Goal: Information Seeking & Learning: Learn about a topic

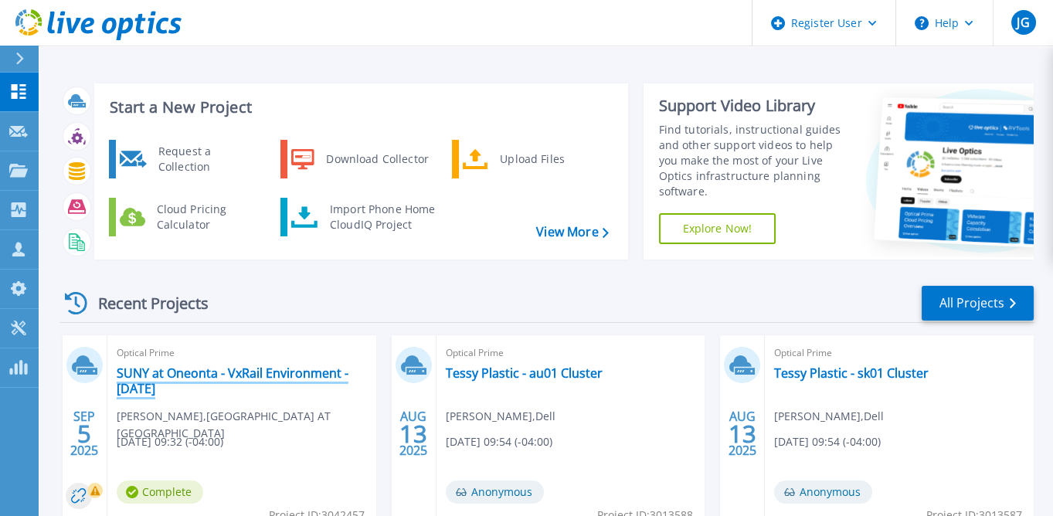
click at [267, 384] on link "SUNY at Oneonta - VxRail Environment - [DATE]" at bounding box center [242, 380] width 250 height 31
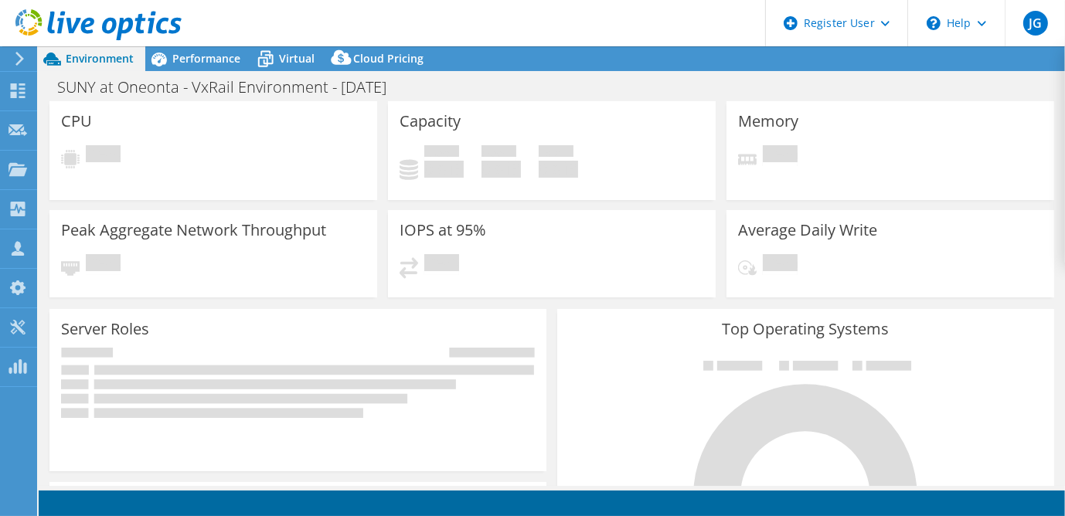
select select "USD"
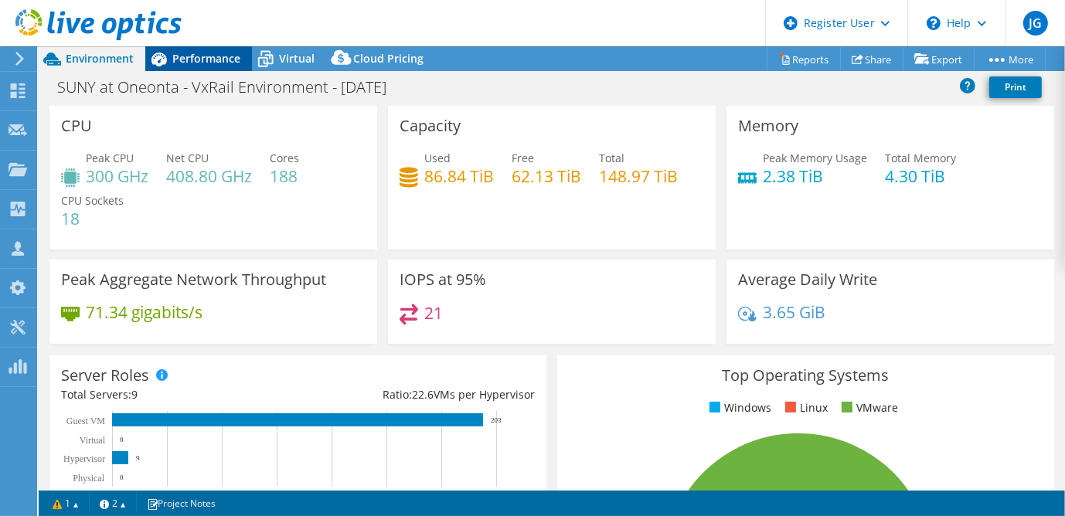
click at [180, 64] on span "Performance" at bounding box center [206, 58] width 68 height 15
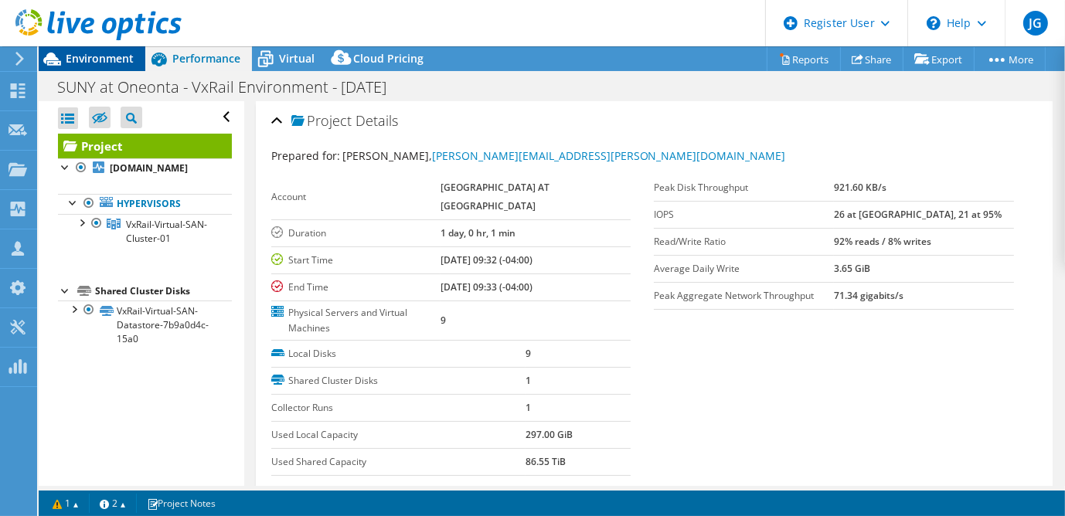
click at [96, 66] on div "Environment" at bounding box center [92, 58] width 107 height 25
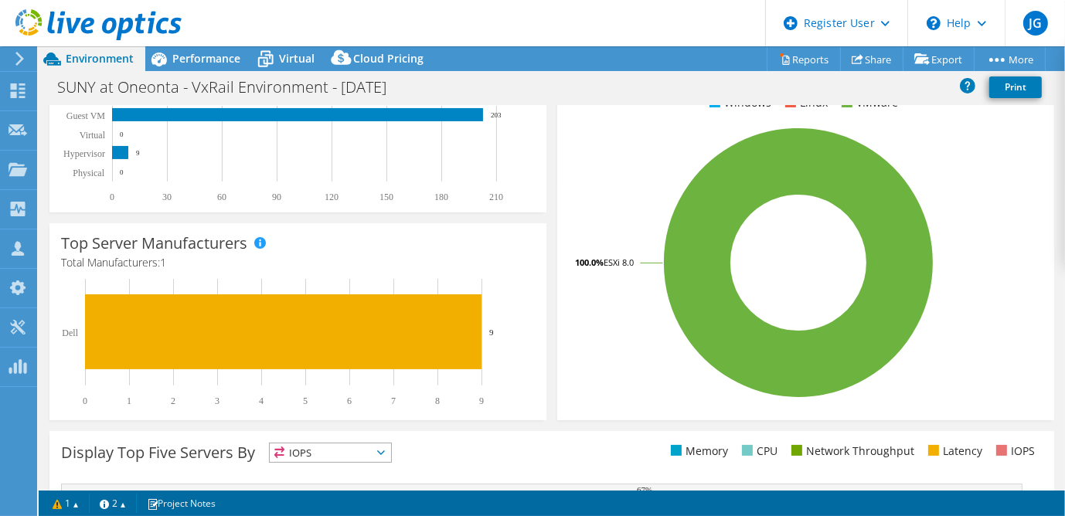
scroll to position [291, 0]
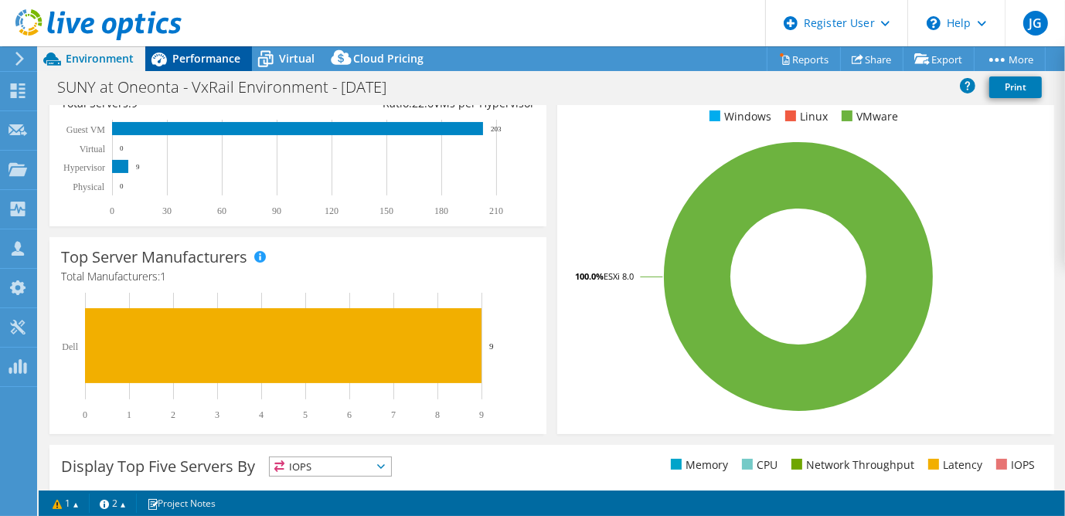
click at [195, 56] on span "Performance" at bounding box center [206, 58] width 68 height 15
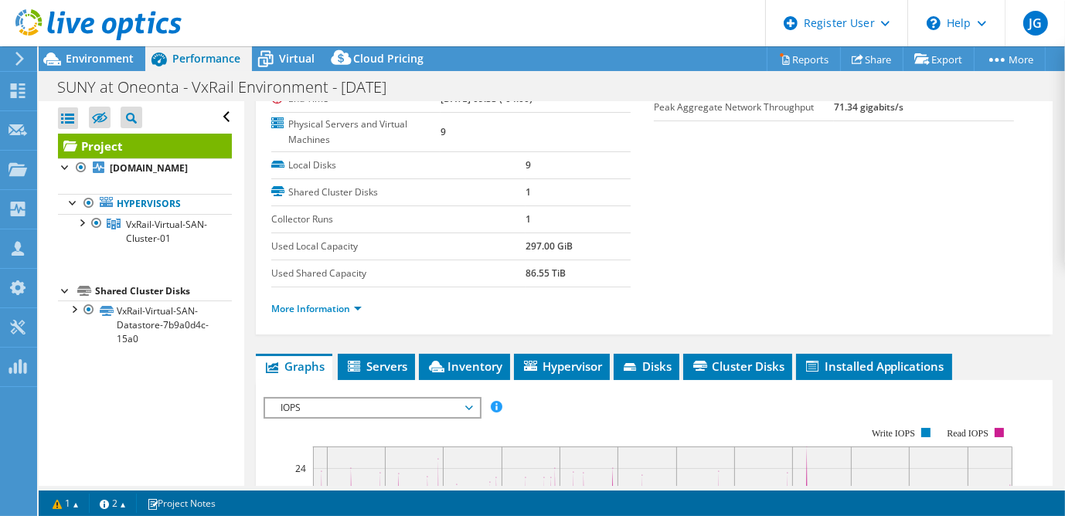
scroll to position [325, 0]
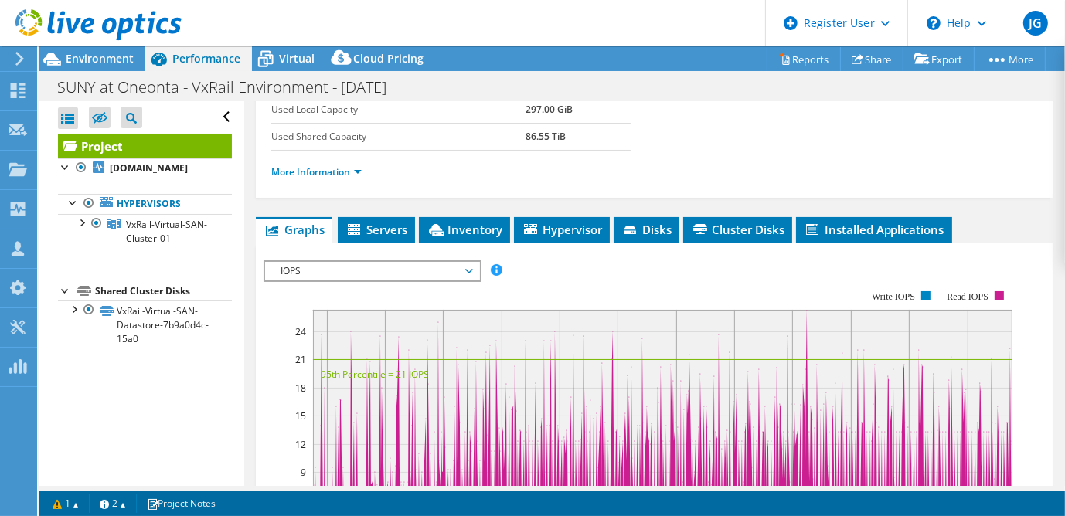
click at [471, 269] on icon at bounding box center [469, 271] width 8 height 5
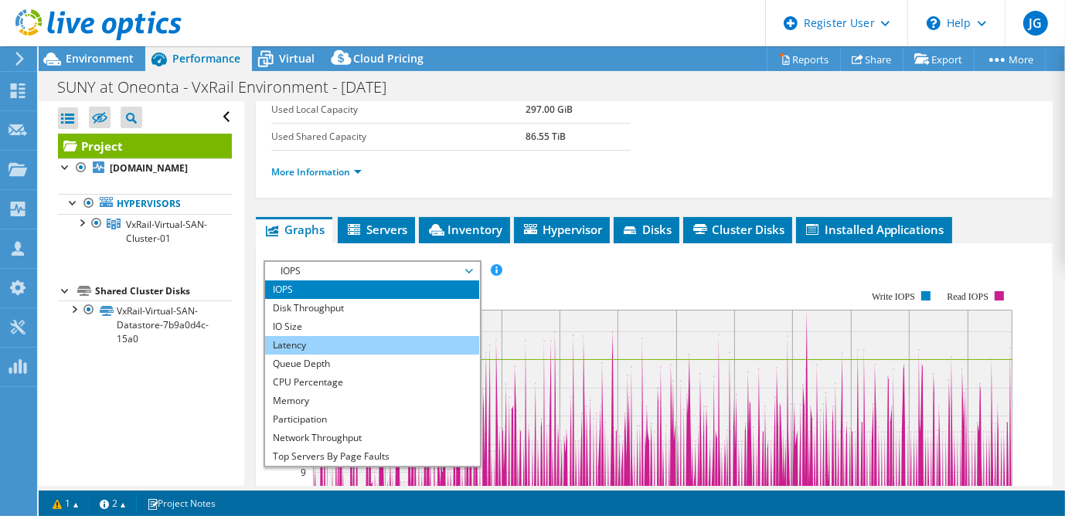
click at [387, 336] on li "Latency" at bounding box center [372, 345] width 214 height 19
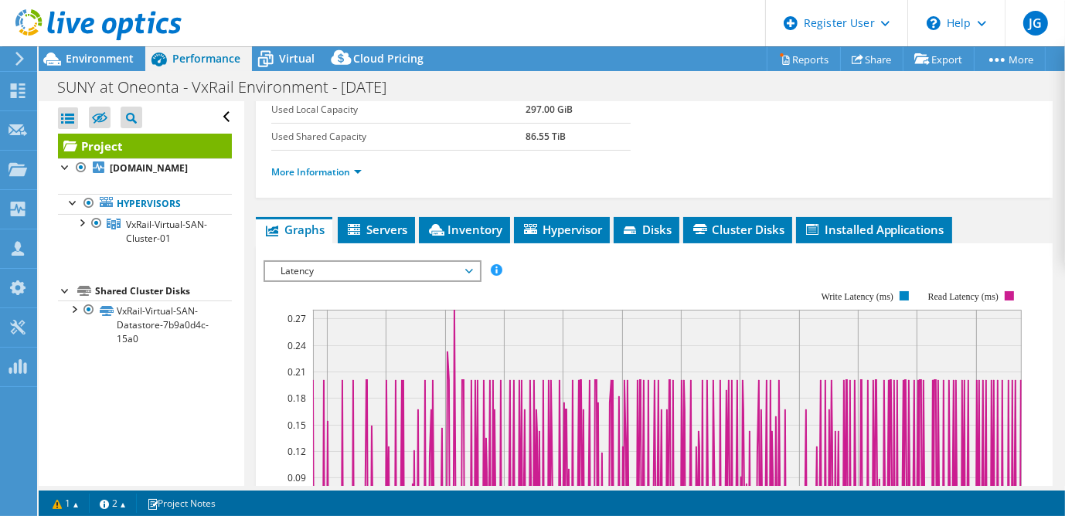
click at [467, 262] on span "Latency" at bounding box center [372, 271] width 199 height 19
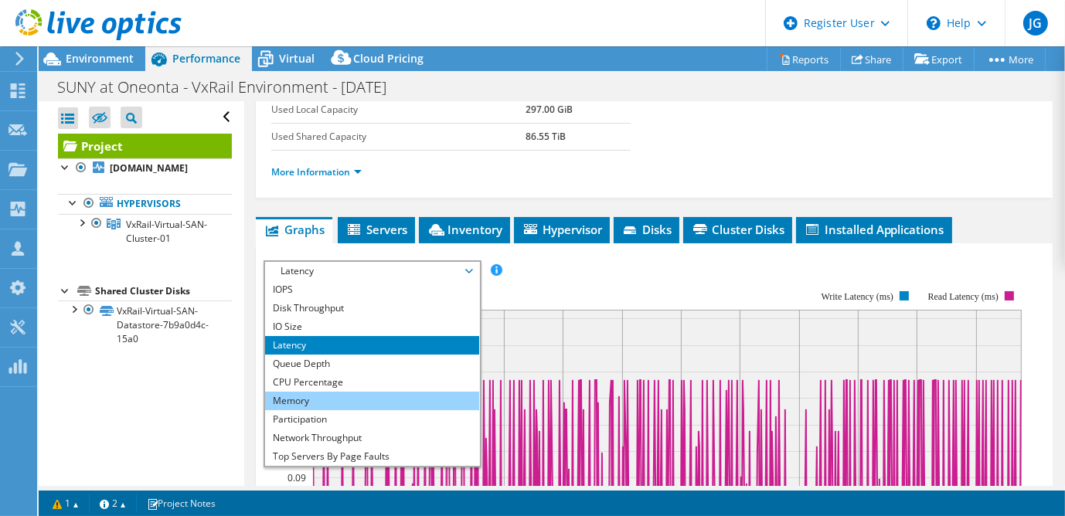
click at [332, 392] on li "Memory" at bounding box center [372, 401] width 214 height 19
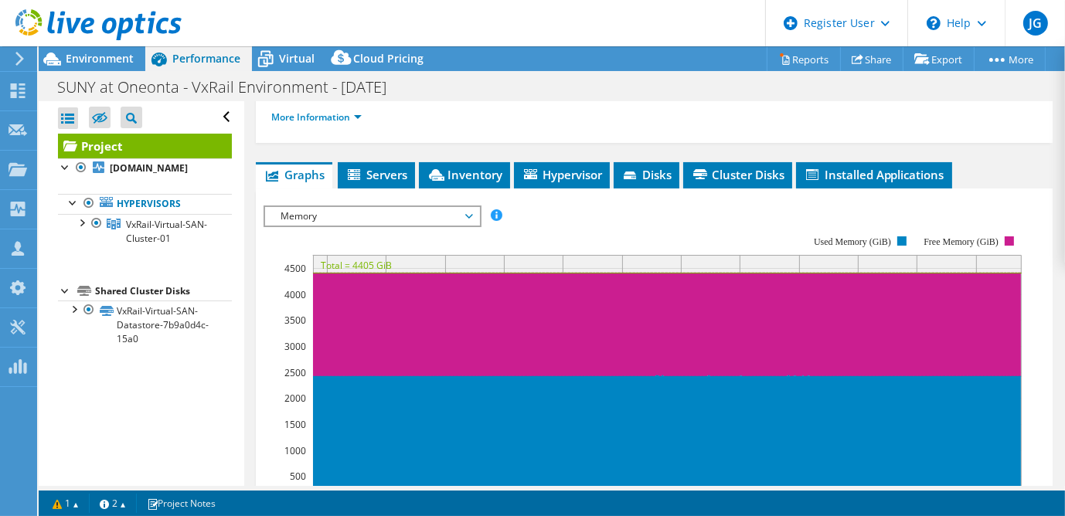
scroll to position [381, 0]
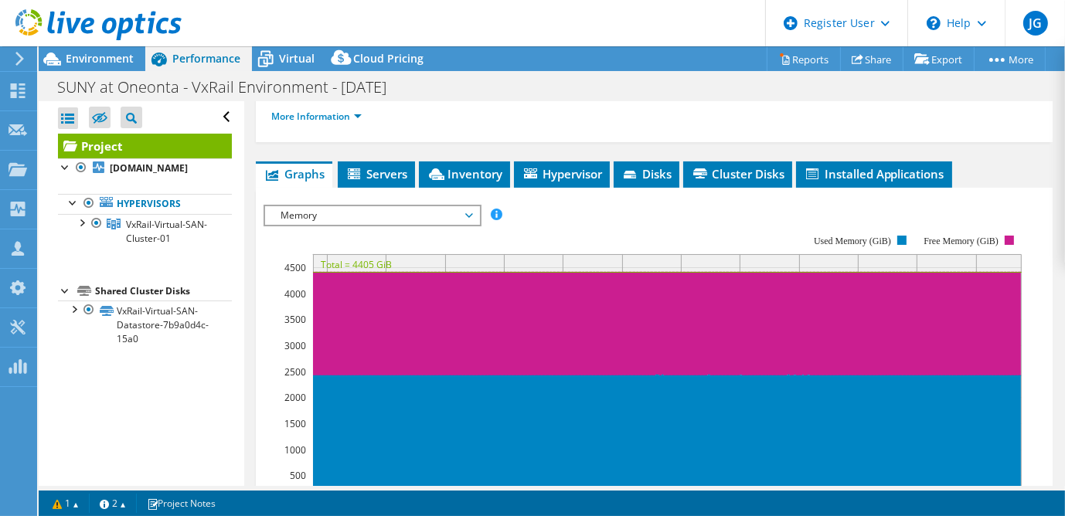
click at [464, 206] on span "Memory" at bounding box center [372, 215] width 199 height 19
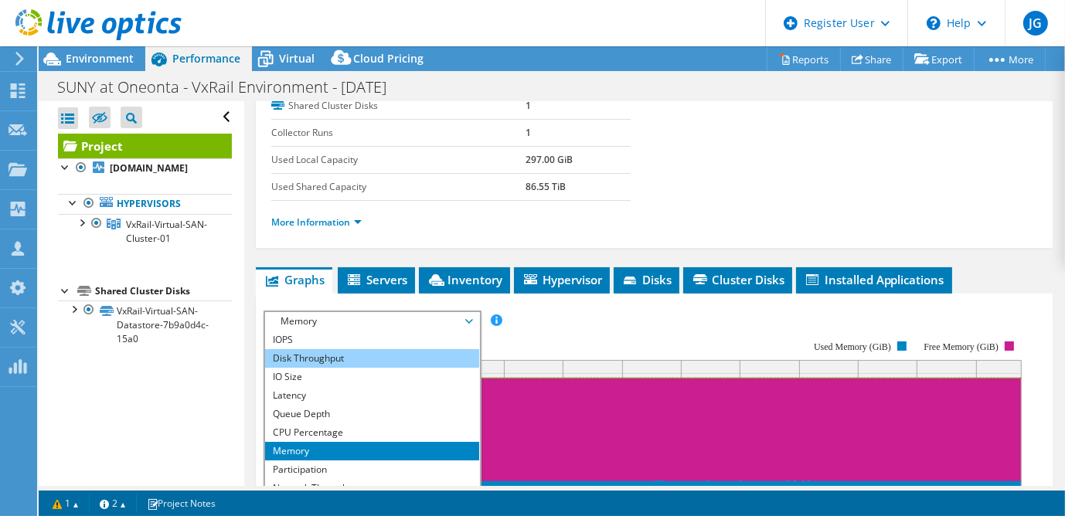
scroll to position [274, 0]
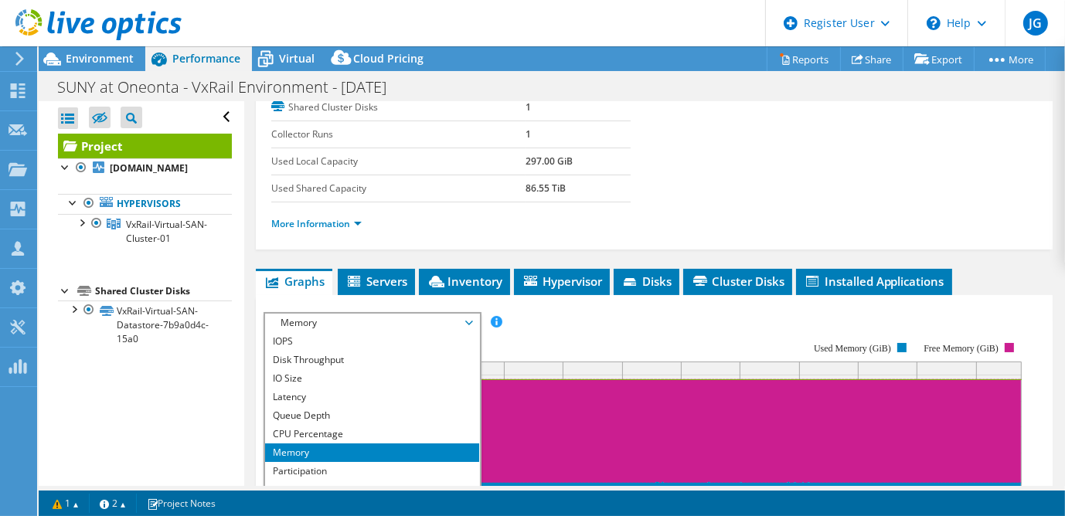
click at [565, 321] on rect at bounding box center [642, 475] width 758 height 309
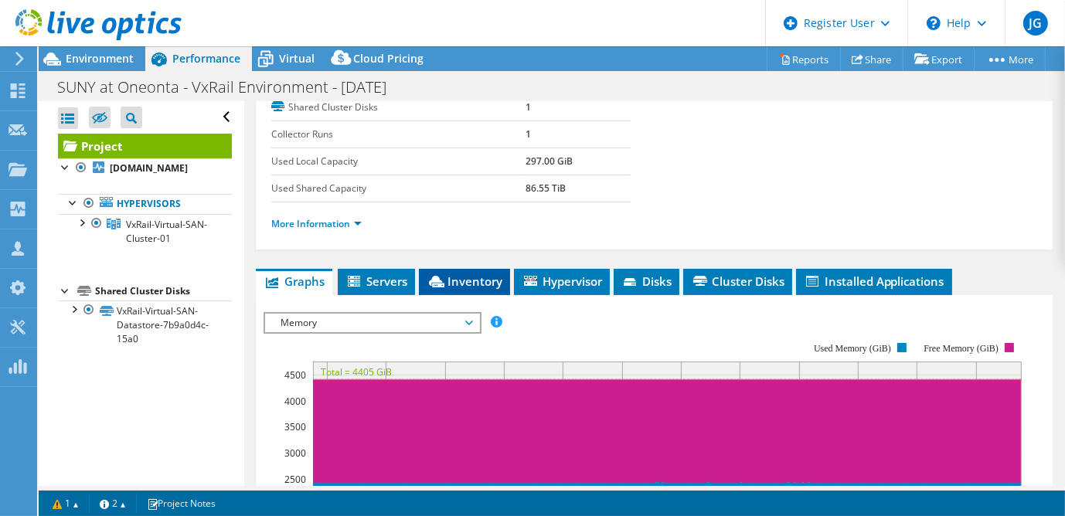
click at [483, 274] on span "Inventory" at bounding box center [465, 281] width 76 height 15
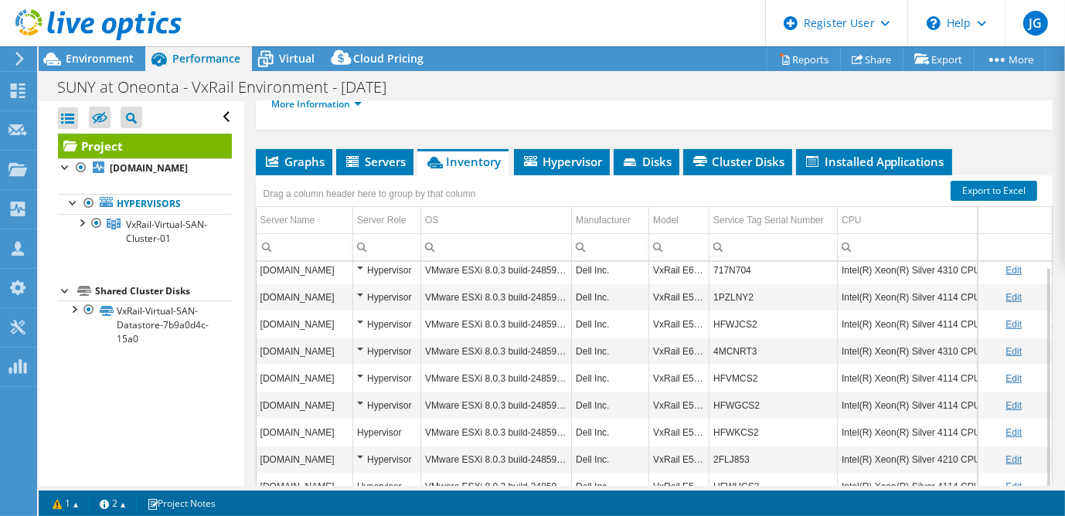
scroll to position [436, 0]
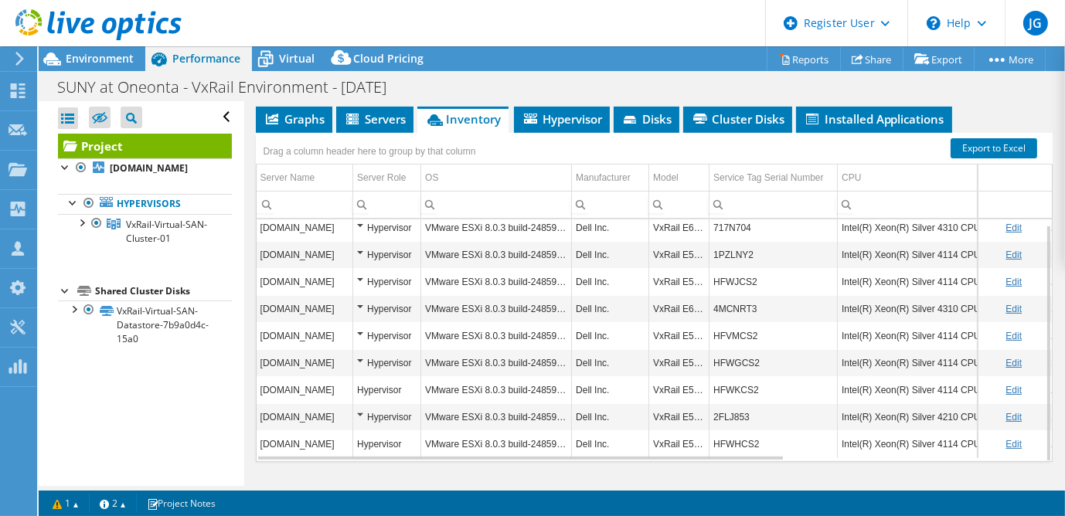
click at [605, 403] on td "Dell Inc." at bounding box center [610, 416] width 77 height 27
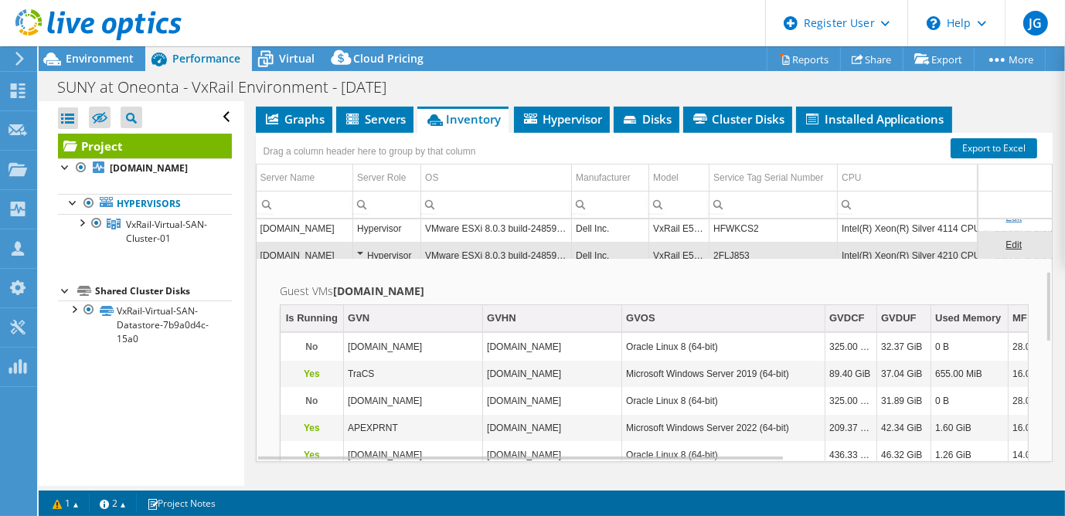
scroll to position [179, 0]
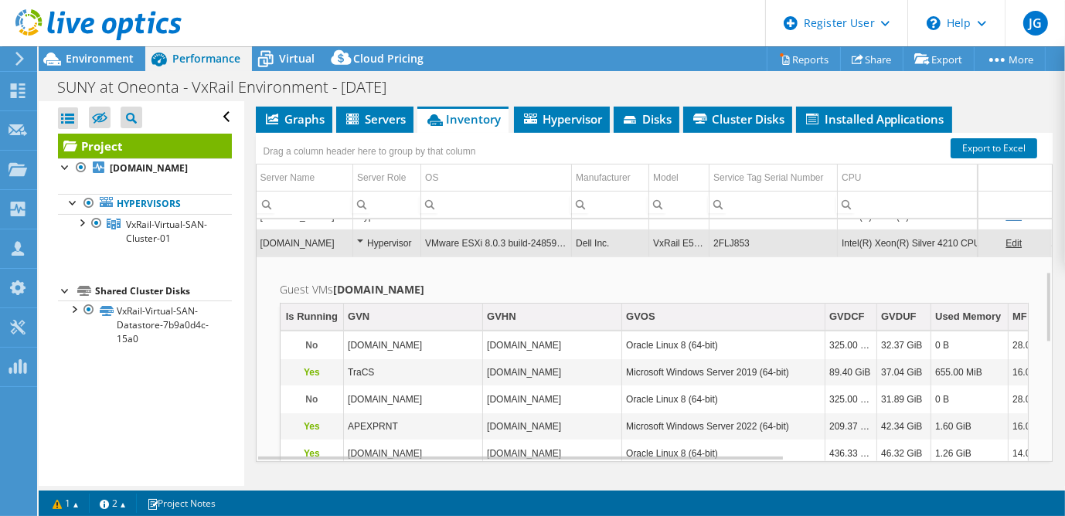
click at [586, 359] on td "TraCS.oneonta.edu" at bounding box center [552, 372] width 139 height 27
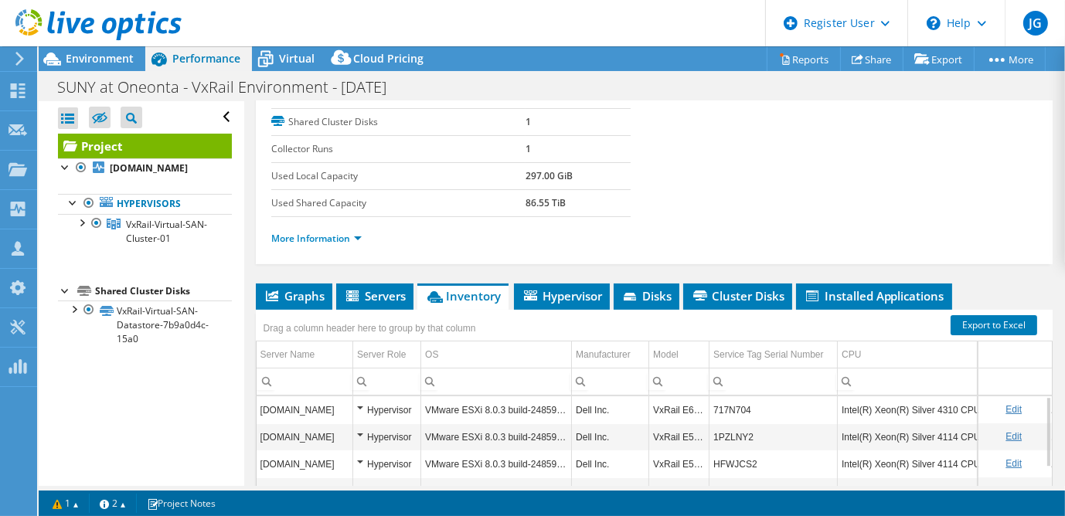
scroll to position [335, 0]
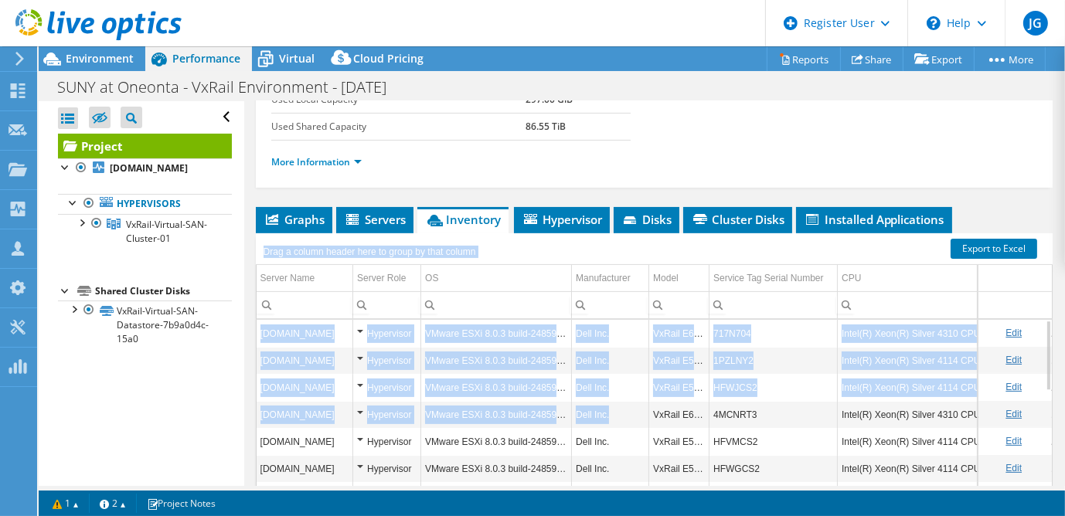
drag, startPoint x: 586, startPoint y: 202, endPoint x: 634, endPoint y: 370, distance: 174.4
click at [634, 370] on div "Drag a column header here to group by that column Server Name Server Role OS Ma…" at bounding box center [654, 397] width 797 height 329
drag, startPoint x: 634, startPoint y: 370, endPoint x: 889, endPoint y: 267, distance: 275.2
click at [889, 295] on input "Column CPU, Filter cell" at bounding box center [951, 305] width 226 height 20
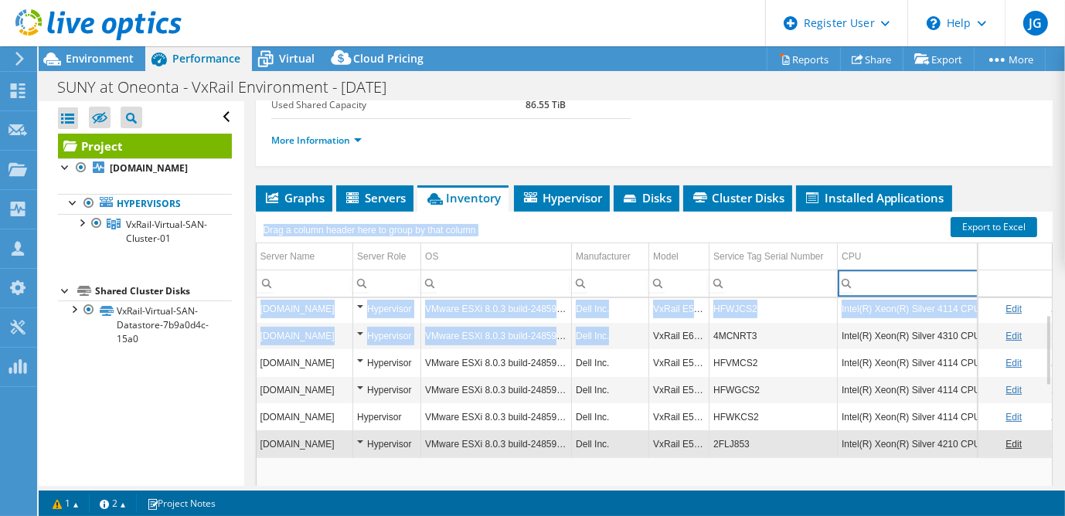
scroll to position [0, 0]
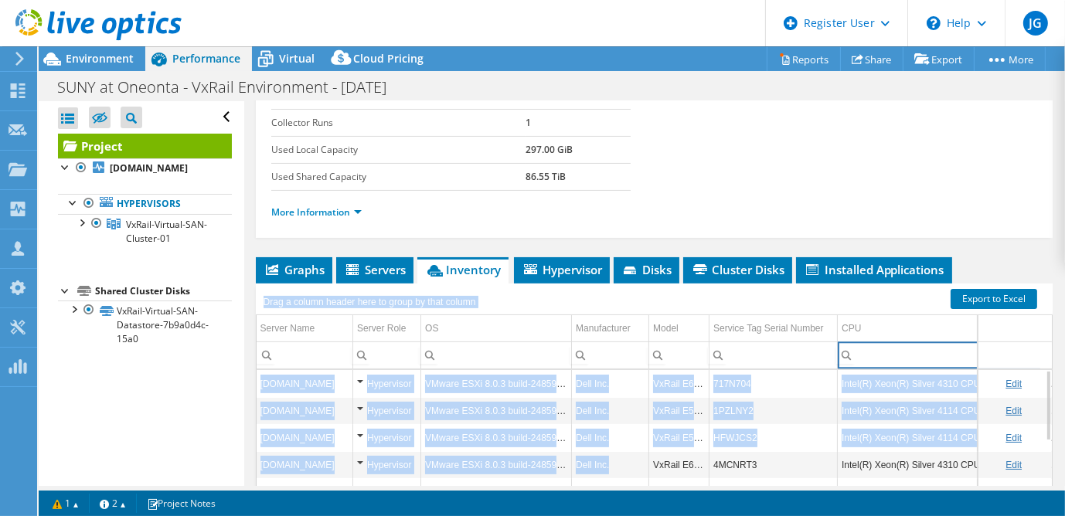
click at [633, 478] on td "Dell Inc." at bounding box center [610, 491] width 77 height 27
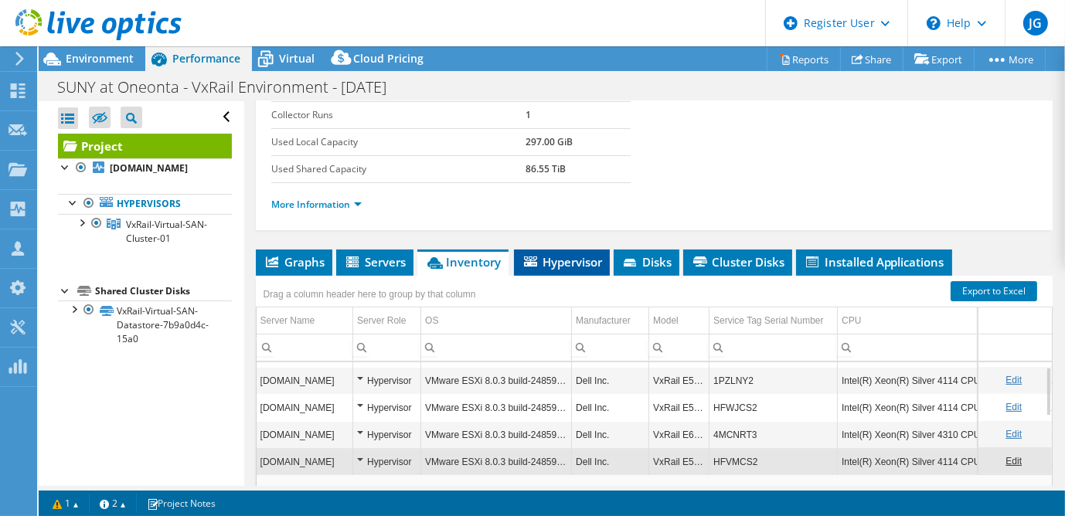
click at [538, 254] on span "Hypervisor" at bounding box center [562, 261] width 80 height 15
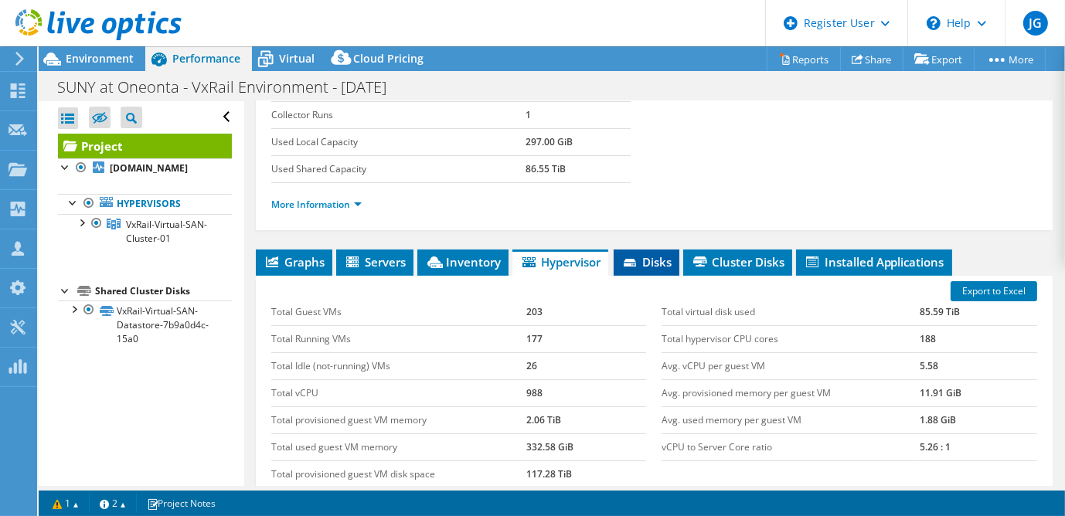
click at [634, 259] on icon at bounding box center [630, 263] width 12 height 8
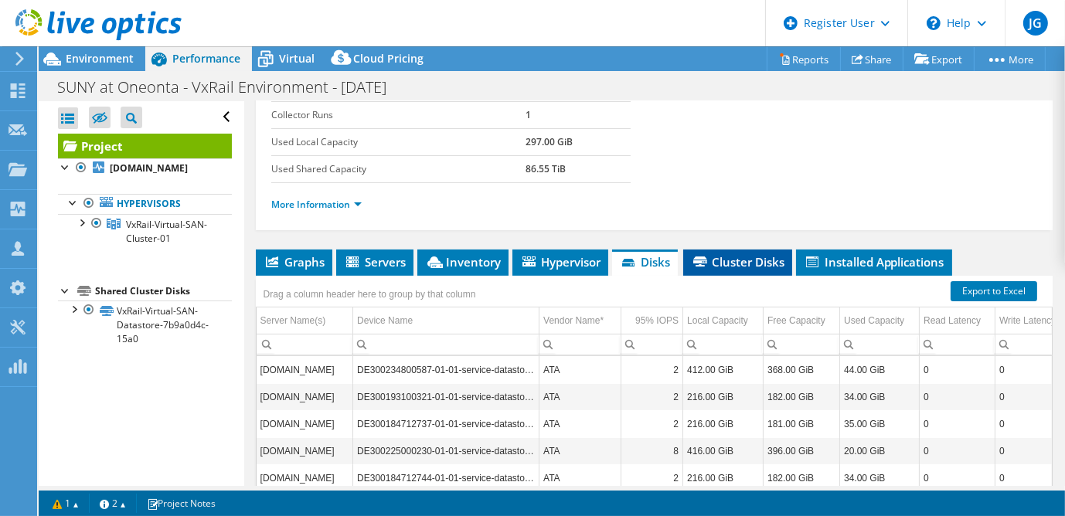
click at [720, 254] on span "Cluster Disks" at bounding box center [737, 261] width 93 height 15
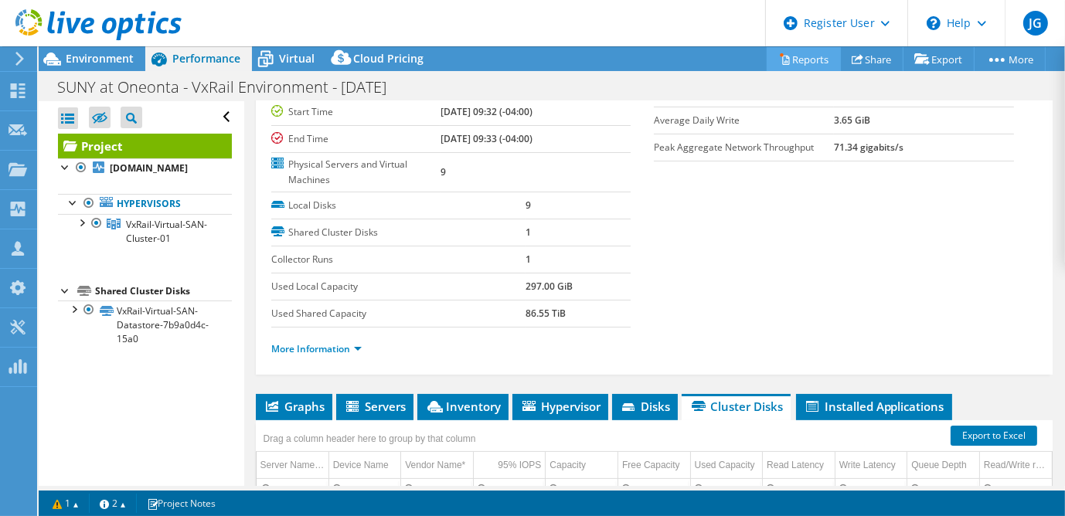
click at [783, 58] on link "Reports" at bounding box center [803, 59] width 74 height 24
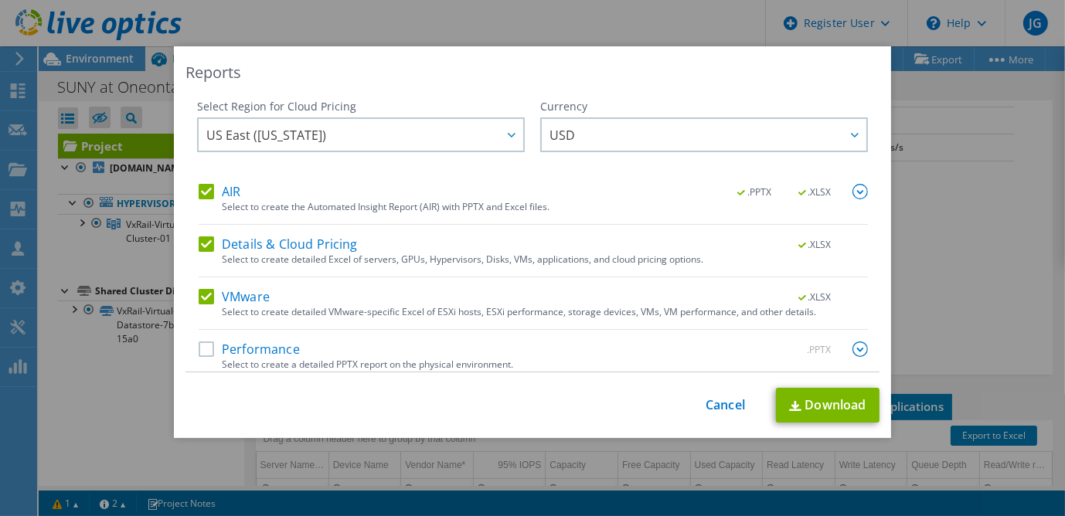
click at [201, 343] on label "Performance" at bounding box center [249, 349] width 101 height 15
click at [0, 0] on input "Performance" at bounding box center [0, 0] width 0 height 0
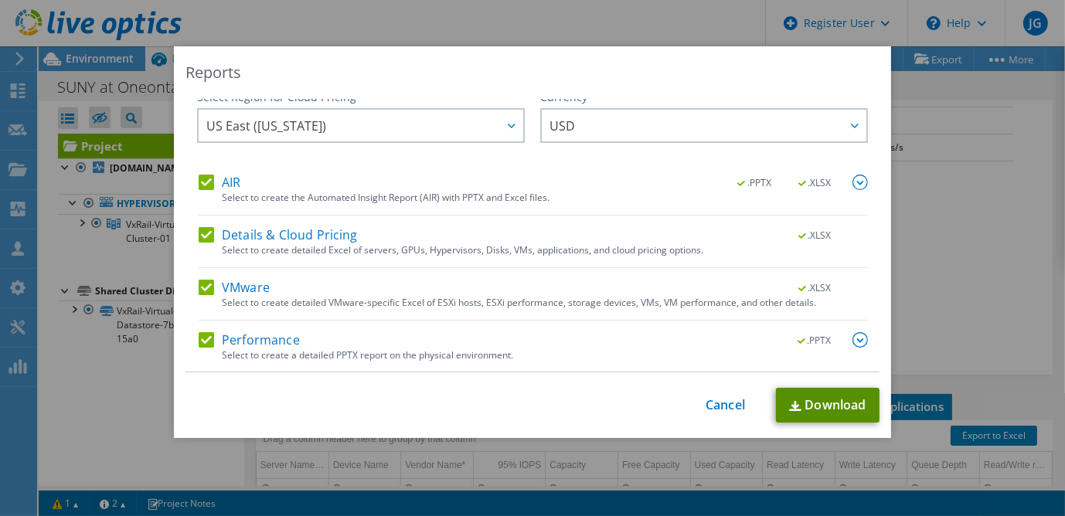
click at [805, 401] on link "Download" at bounding box center [828, 405] width 104 height 35
click at [546, 39] on div "Reports Select Region for Cloud Pricing Asia Pacific (Hong Kong) Asia Pacific (…" at bounding box center [532, 258] width 1065 height 516
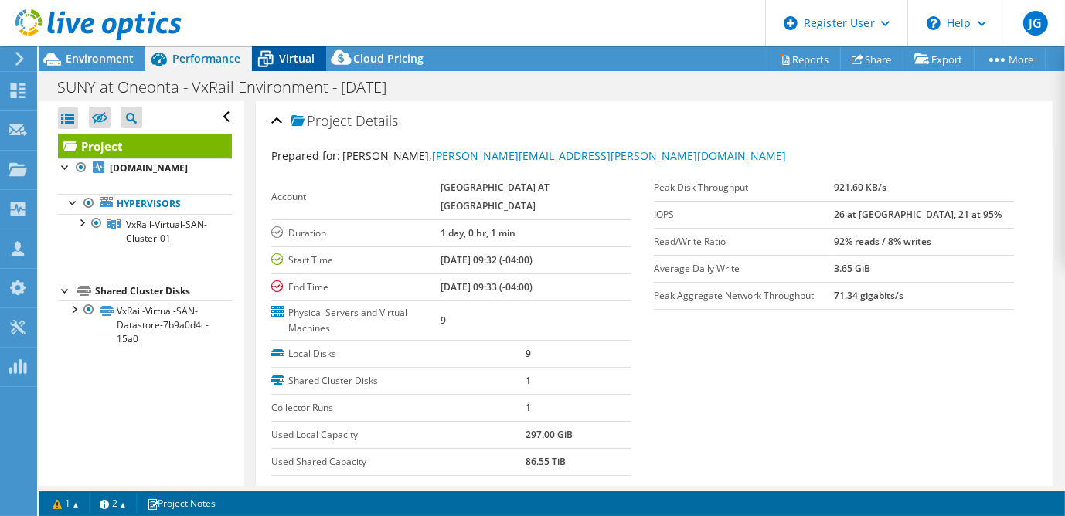
click at [281, 63] on span "Virtual" at bounding box center [297, 58] width 36 height 15
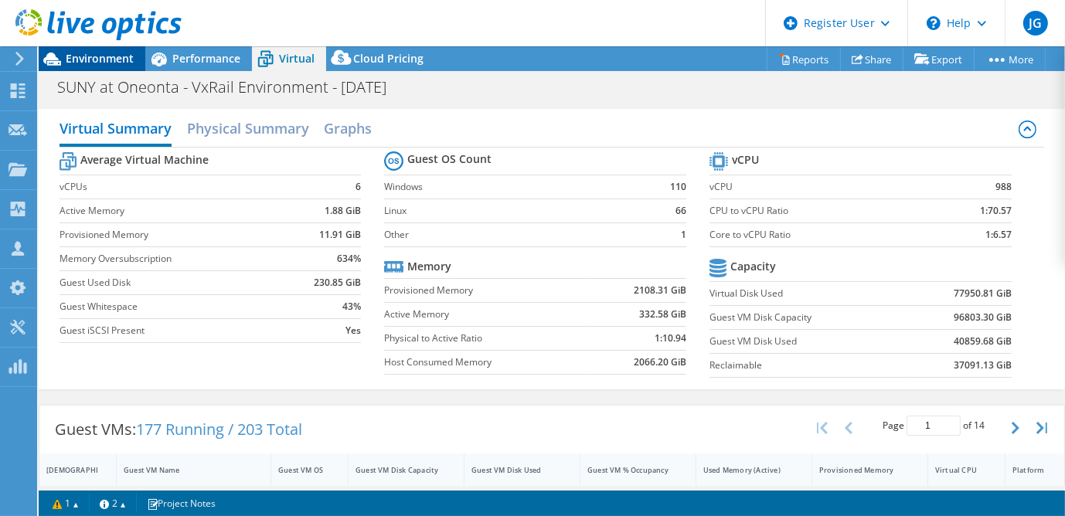
click at [95, 63] on span "Environment" at bounding box center [100, 58] width 68 height 15
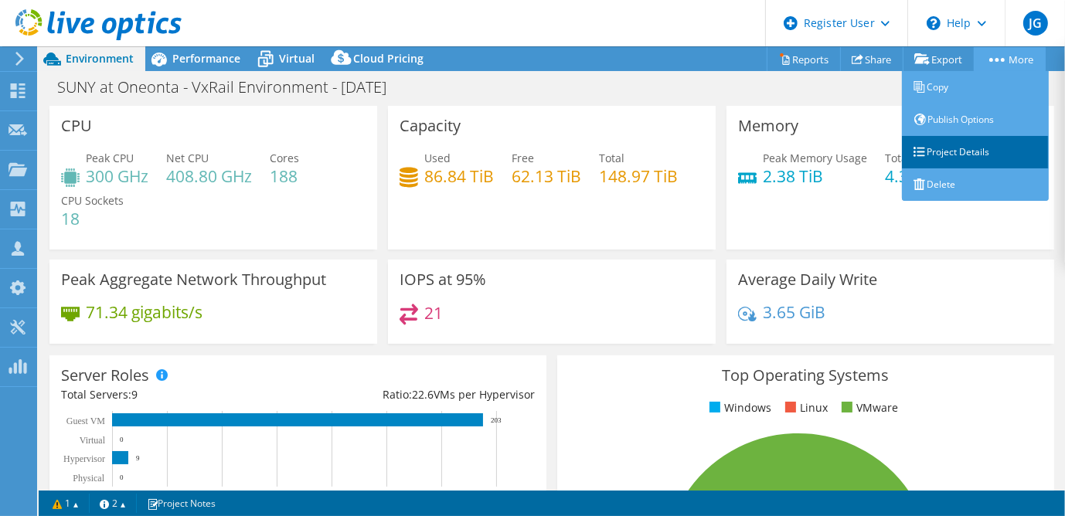
click at [965, 149] on link "Project Details" at bounding box center [975, 152] width 147 height 32
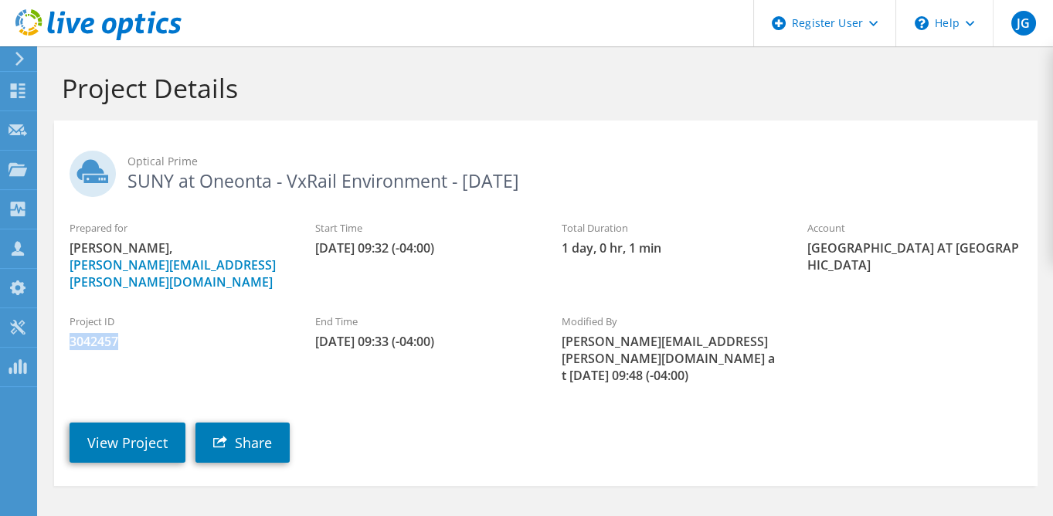
drag, startPoint x: 120, startPoint y: 325, endPoint x: 70, endPoint y: 332, distance: 49.9
click at [70, 333] on span "3042457" at bounding box center [177, 341] width 215 height 17
drag, startPoint x: 70, startPoint y: 332, endPoint x: 90, endPoint y: 326, distance: 21.0
copy span "3042457"
click at [171, 312] on div "Project ID 3042457" at bounding box center [177, 332] width 246 height 52
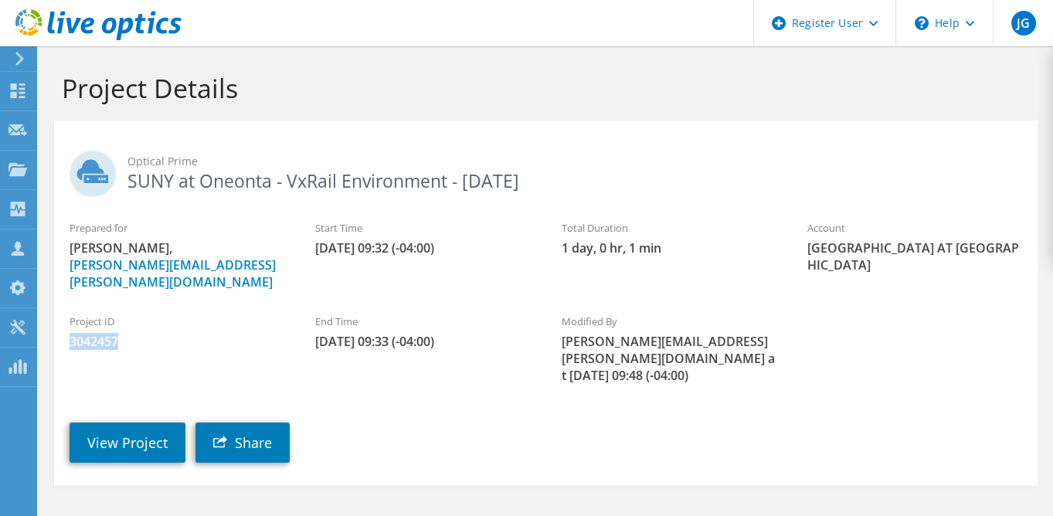
drag, startPoint x: 132, startPoint y: 322, endPoint x: 56, endPoint y: 314, distance: 76.1
click at [56, 314] on div "Project ID 3042457" at bounding box center [177, 332] width 246 height 52
copy span "3042457"
click at [113, 423] on link "View Project" at bounding box center [128, 443] width 116 height 40
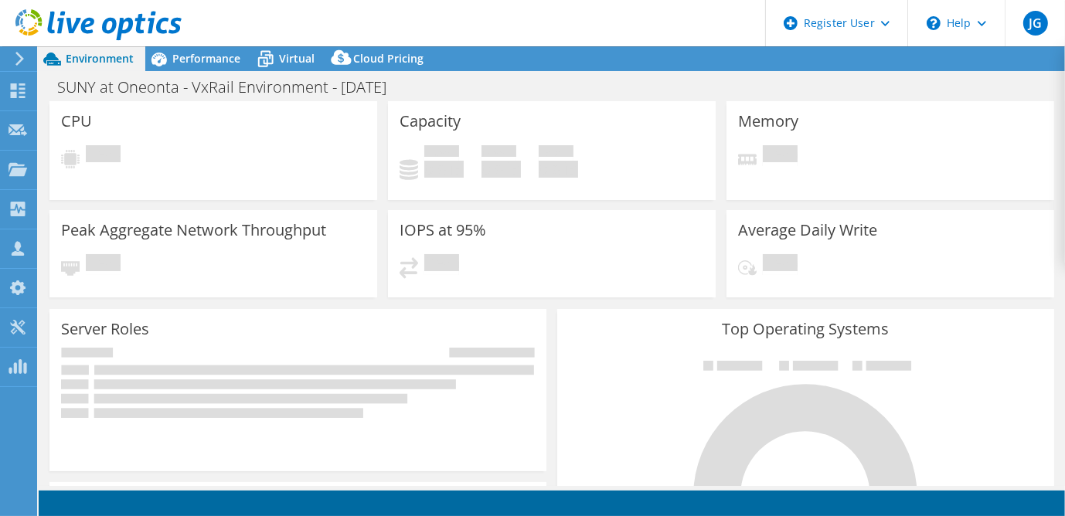
select select "USD"
